Goal: Information Seeking & Learning: Check status

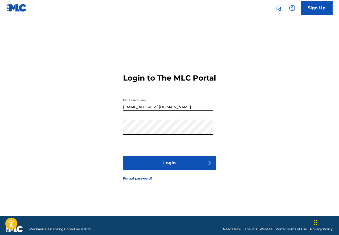
click at [123, 156] on button "Login" at bounding box center [169, 162] width 93 height 13
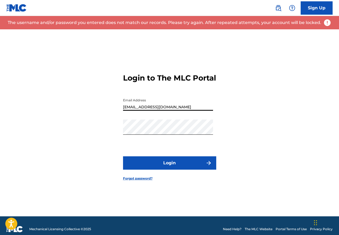
click at [189, 108] on input "[EMAIL_ADDRESS][DOMAIN_NAME]" at bounding box center [168, 102] width 90 height 15
type input "t"
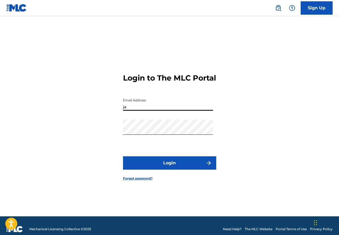
type input "[EMAIL_ADDRESS][DOMAIN_NAME]"
click at [123, 156] on button "Login" at bounding box center [169, 162] width 93 height 13
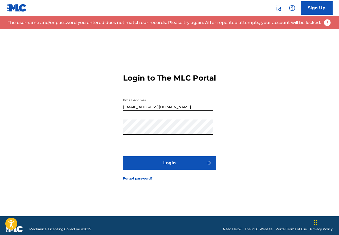
click at [123, 156] on button "Login" at bounding box center [169, 162] width 93 height 13
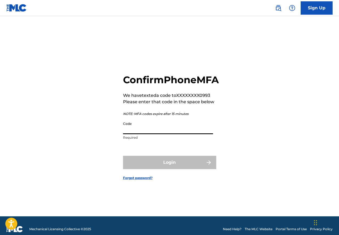
click at [177, 133] on input "Code" at bounding box center [168, 126] width 90 height 15
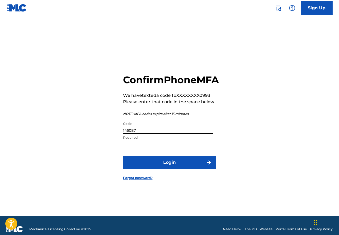
type input "145087"
click at [123, 156] on button "Login" at bounding box center [169, 162] width 93 height 13
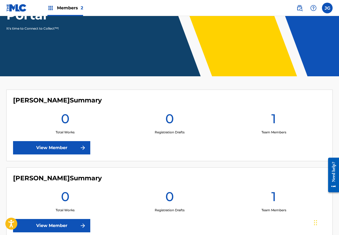
scroll to position [116, 0]
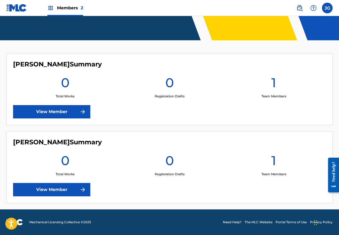
click at [57, 192] on link "View Member" at bounding box center [51, 189] width 77 height 13
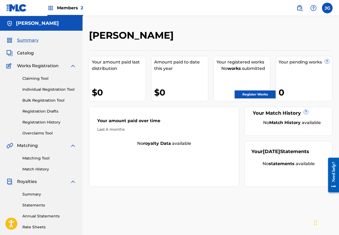
click at [28, 53] on span "Catalog" at bounding box center [25, 53] width 17 height 6
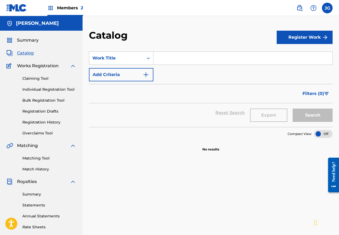
click at [298, 43] on button "Register Work" at bounding box center [305, 37] width 56 height 13
click at [295, 57] on link "Individual" at bounding box center [305, 54] width 56 height 13
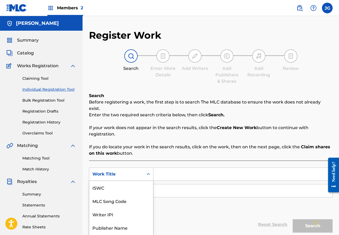
scroll to position [18, 0]
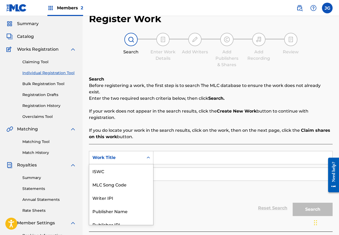
click at [138, 164] on div "7 results available. Use Up and Down to choose options, press Enter to select t…" at bounding box center [121, 157] width 64 height 13
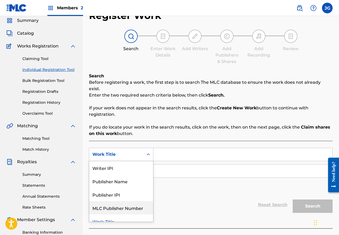
scroll to position [33, 0]
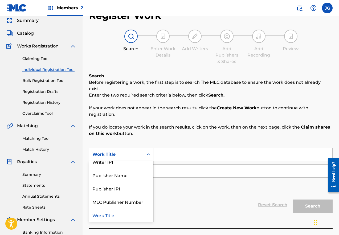
click at [164, 202] on div "Reset Search Search" at bounding box center [211, 204] width 244 height 21
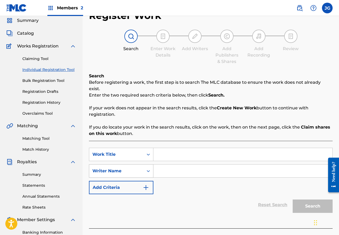
click at [140, 167] on div "Writer Name" at bounding box center [116, 171] width 54 height 10
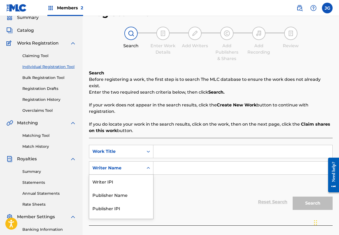
scroll to position [23, 0]
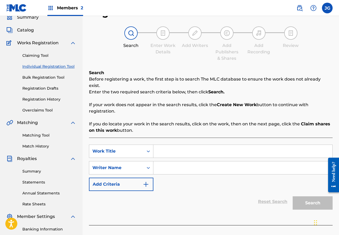
click at [185, 194] on div "Reset Search Search" at bounding box center [211, 201] width 244 height 21
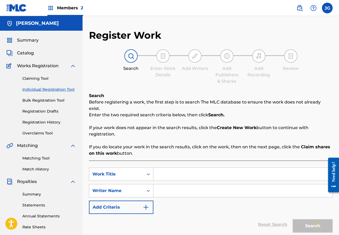
scroll to position [27, 0]
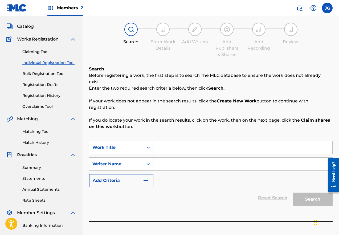
click at [217, 147] on div "Search Form" at bounding box center [242, 147] width 179 height 13
click at [217, 142] on input "Search Form" at bounding box center [242, 147] width 179 height 13
type input "Leave The Rest To Follow"
click at [234, 157] on input "Search Form" at bounding box center [242, 163] width 179 height 13
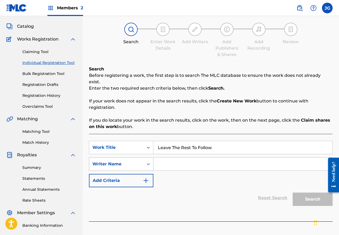
click at [149, 161] on icon "Search Form" at bounding box center [148, 163] width 5 height 5
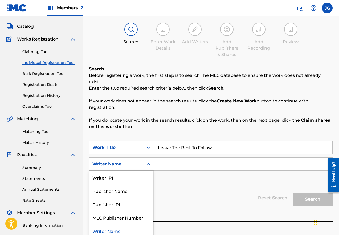
click at [164, 170] on div "SearchWithCriteria1208e48a-8009-464b-8560-0a941dbf6bae Work Title Leave The Res…" at bounding box center [211, 164] width 244 height 46
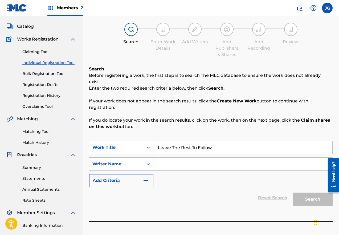
click at [168, 159] on input "Search Form" at bounding box center [242, 163] width 179 height 13
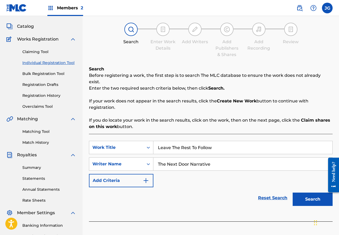
type input "The Next Door Narrative"
click at [308, 193] on button "Search" at bounding box center [313, 198] width 40 height 13
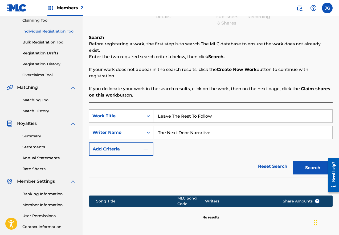
scroll to position [102, 0]
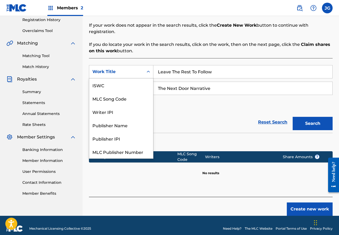
click at [143, 67] on div "Work Title" at bounding box center [116, 72] width 54 height 10
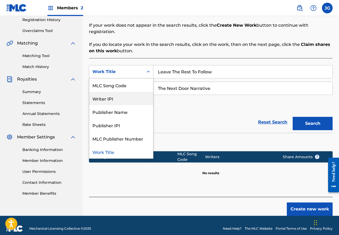
click at [184, 103] on div "SearchWithCriteria1208e48a-8009-464b-8560-0a941dbf6bae 7 results available. Use…" at bounding box center [211, 88] width 244 height 46
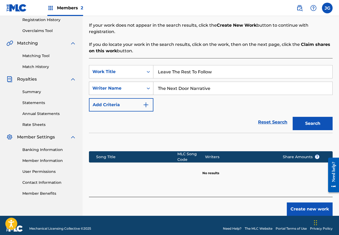
click at [136, 85] on div "Writer Name" at bounding box center [116, 88] width 48 height 6
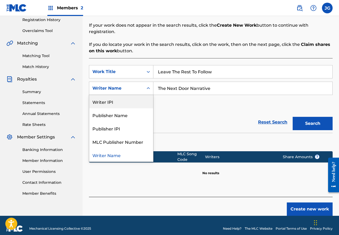
click at [193, 87] on input "The Next Door Narrative" at bounding box center [242, 88] width 179 height 13
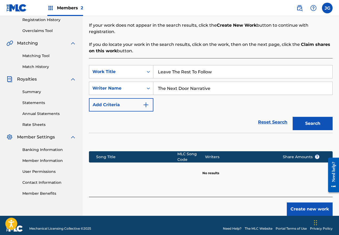
click at [193, 86] on input "The Next Door Narrative" at bounding box center [242, 88] width 179 height 13
click at [198, 82] on input "The Next Door Narrative" at bounding box center [242, 88] width 179 height 13
type input "[PERSON_NAME]"
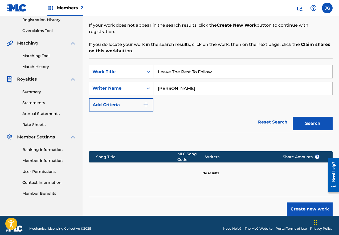
click at [318, 117] on button "Search" at bounding box center [313, 123] width 40 height 13
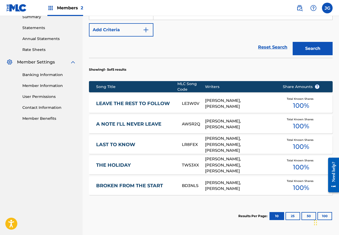
scroll to position [182, 0]
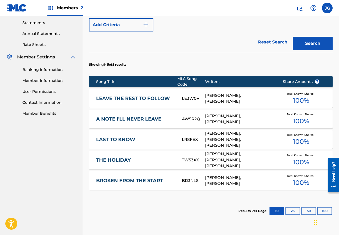
click at [290, 207] on button "25" at bounding box center [293, 211] width 15 height 8
click at [277, 207] on button "10" at bounding box center [277, 211] width 15 height 8
click at [160, 95] on link "LEAVE THE REST TO FOLLOW" at bounding box center [135, 98] width 79 height 6
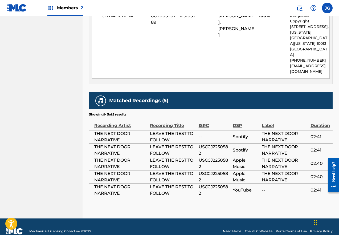
scroll to position [300, 0]
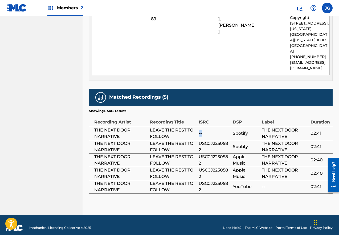
drag, startPoint x: 203, startPoint y: 128, endPoint x: 196, endPoint y: 128, distance: 7.2
click at [196, 128] on tr "THE NEXT DOOR NARRATIVE LEAVE THE REST TO FOLLOW -- Spotify THE NEXT DOOR NARRA…" at bounding box center [211, 133] width 244 height 13
click at [196, 128] on span "LEAVE THE REST TO FOLLOW" at bounding box center [173, 133] width 46 height 13
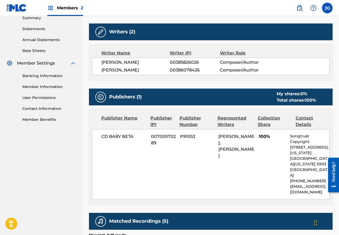
scroll to position [167, 0]
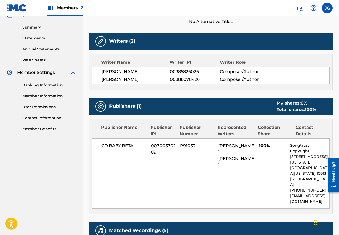
click at [99, 146] on div "CD BABY BETA 00700570289 P91053 [PERSON_NAME], [PERSON_NAME] GOLDEN 100% Songtr…" at bounding box center [211, 173] width 238 height 70
drag, startPoint x: 105, startPoint y: 146, endPoint x: 136, endPoint y: 146, distance: 30.4
click at [136, 146] on div "CD BABY BETA 00700570289 P91053 [PERSON_NAME], [PERSON_NAME] GOLDEN 100% Songtr…" at bounding box center [211, 173] width 238 height 70
click at [137, 147] on span "CD BABY BETA" at bounding box center [124, 145] width 46 height 6
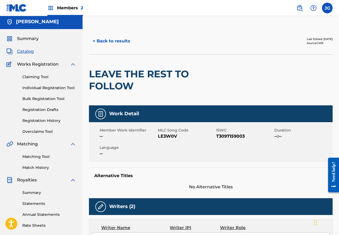
scroll to position [0, 0]
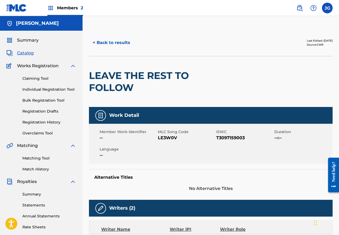
click at [96, 46] on button "< Back to results" at bounding box center [111, 42] width 45 height 13
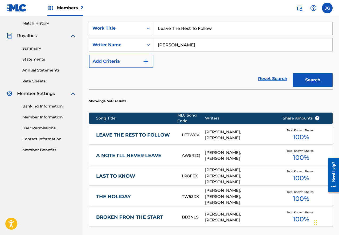
scroll to position [149, 0]
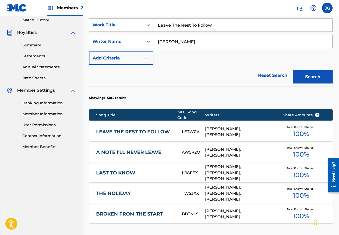
click at [125, 190] on link "THE HOLIDAY" at bounding box center [135, 193] width 79 height 6
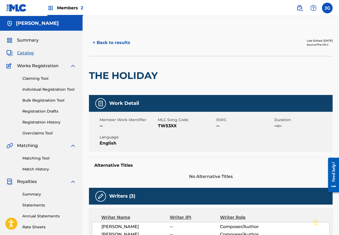
click at [111, 41] on button "< Back to results" at bounding box center [111, 42] width 45 height 13
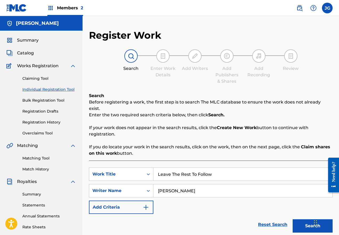
click at [27, 25] on h5 "[PERSON_NAME]" at bounding box center [37, 23] width 43 height 6
click at [324, 8] on label at bounding box center [327, 8] width 11 height 11
click at [327, 8] on input "[PERSON_NAME] Golden [EMAIL_ADDRESS][DOMAIN_NAME] Notification Preferences Prof…" at bounding box center [327, 8] width 0 height 0
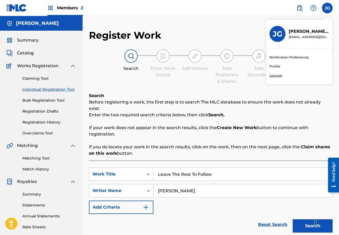
click at [277, 76] on p "Log out" at bounding box center [276, 75] width 13 height 5
click at [327, 8] on input "[PERSON_NAME] Golden [EMAIL_ADDRESS][DOMAIN_NAME] Notification Preferences Prof…" at bounding box center [327, 8] width 0 height 0
